Goal: Download file/media

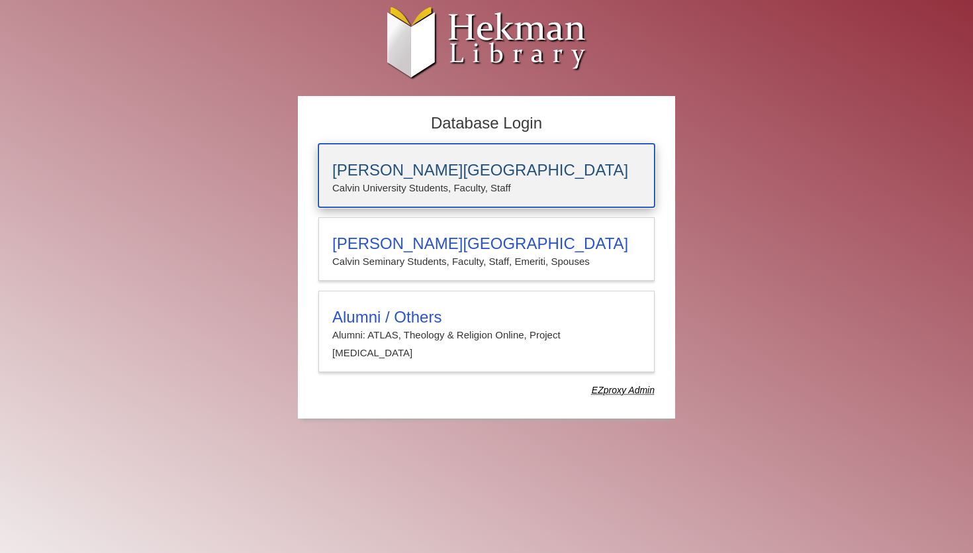
click at [439, 193] on p "Calvin University Students, Faculty, Staff" at bounding box center [486, 187] width 308 height 17
click at [441, 171] on h3 "[PERSON_NAME][GEOGRAPHIC_DATA]" at bounding box center [486, 170] width 308 height 19
